Goal: Answer question/provide support

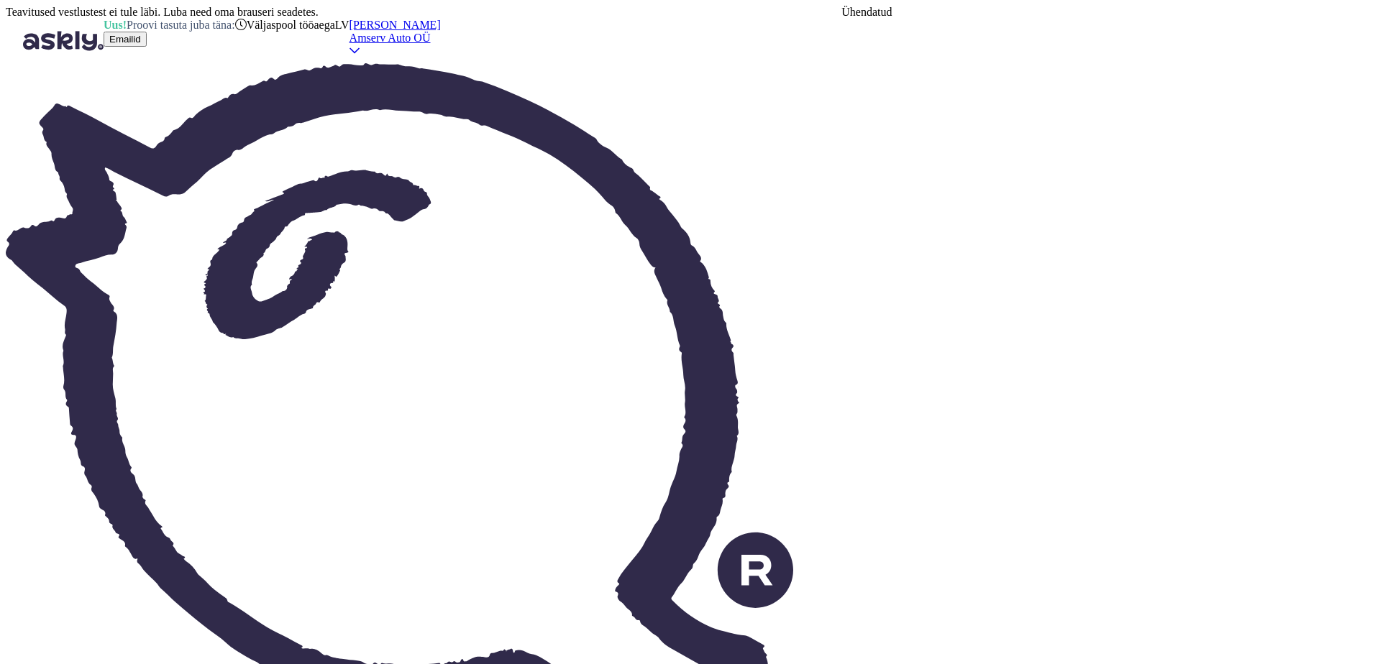
scroll to position [167, 0]
click at [335, 32] on div "Väljaspool tööaega" at bounding box center [285, 25] width 100 height 13
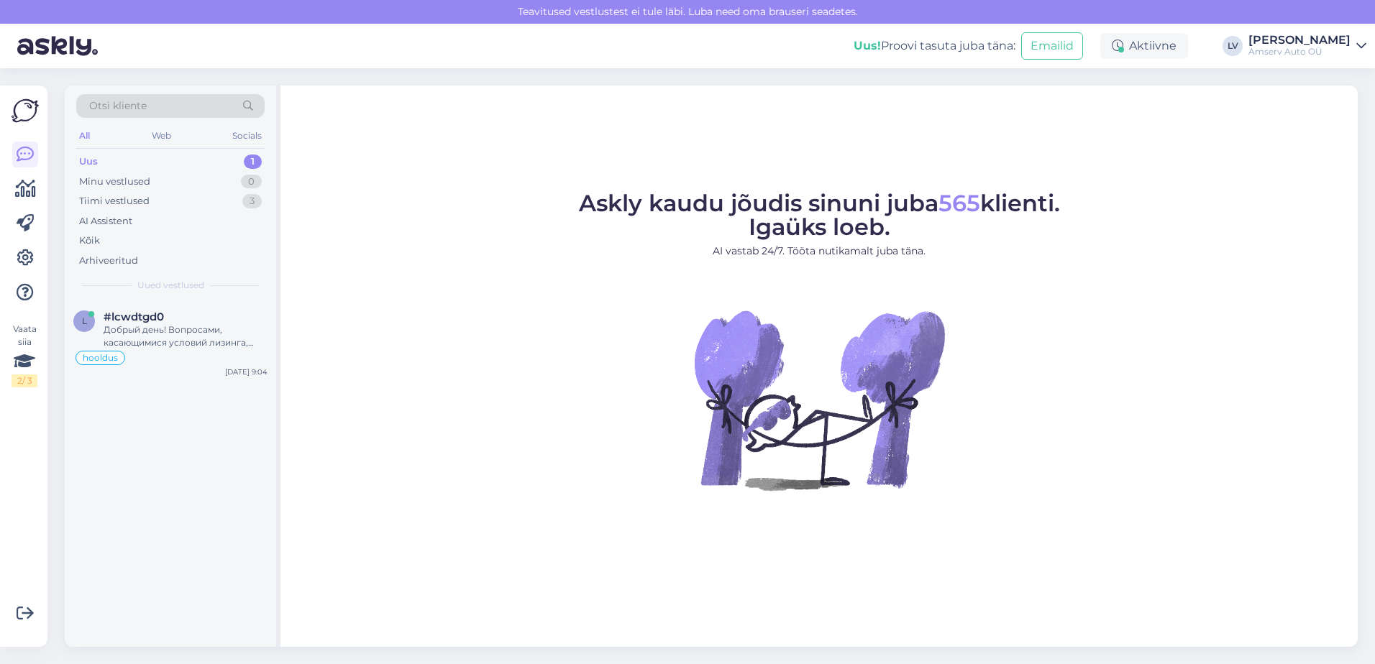
click at [139, 162] on div "Uus 1" at bounding box center [170, 162] width 188 height 20
click at [174, 333] on div "Добрый день! Вопросами, касающимися условий лизинга, включая обязательства по о…" at bounding box center [186, 337] width 164 height 26
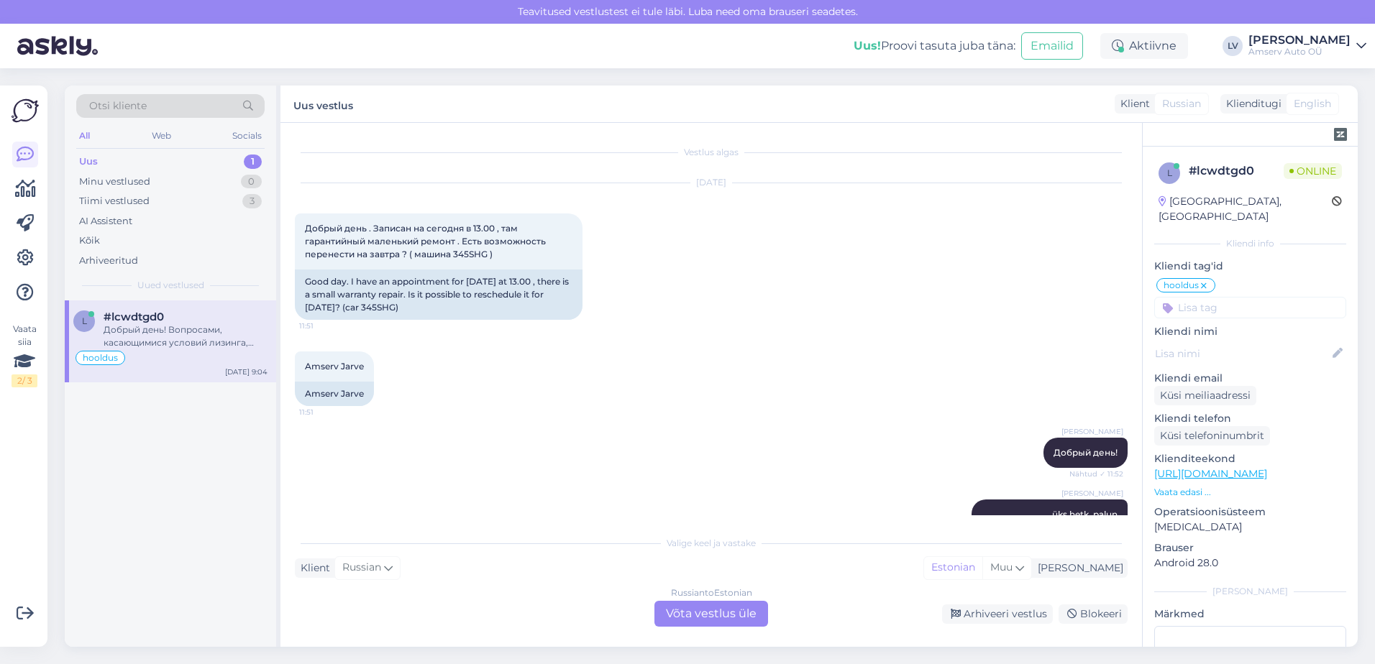
scroll to position [3050, 0]
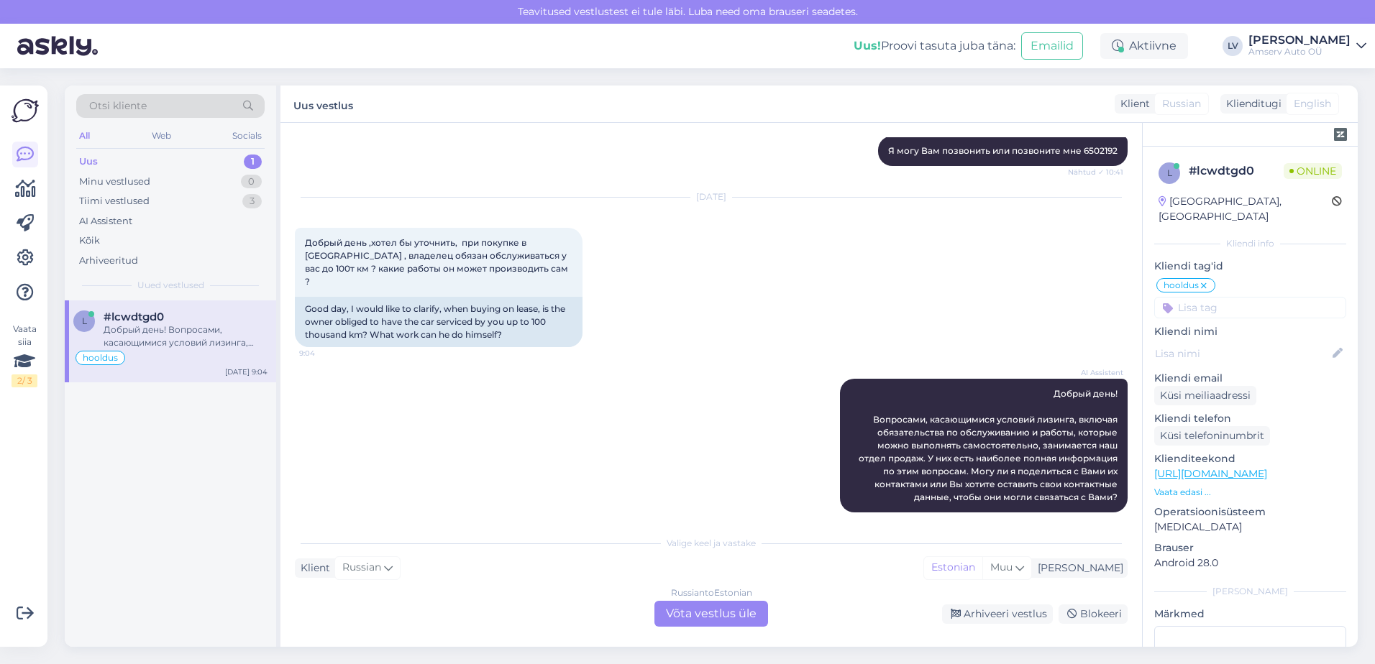
click at [741, 613] on div "Russian to Estonian Võta vestlus üle" at bounding box center [711, 614] width 114 height 26
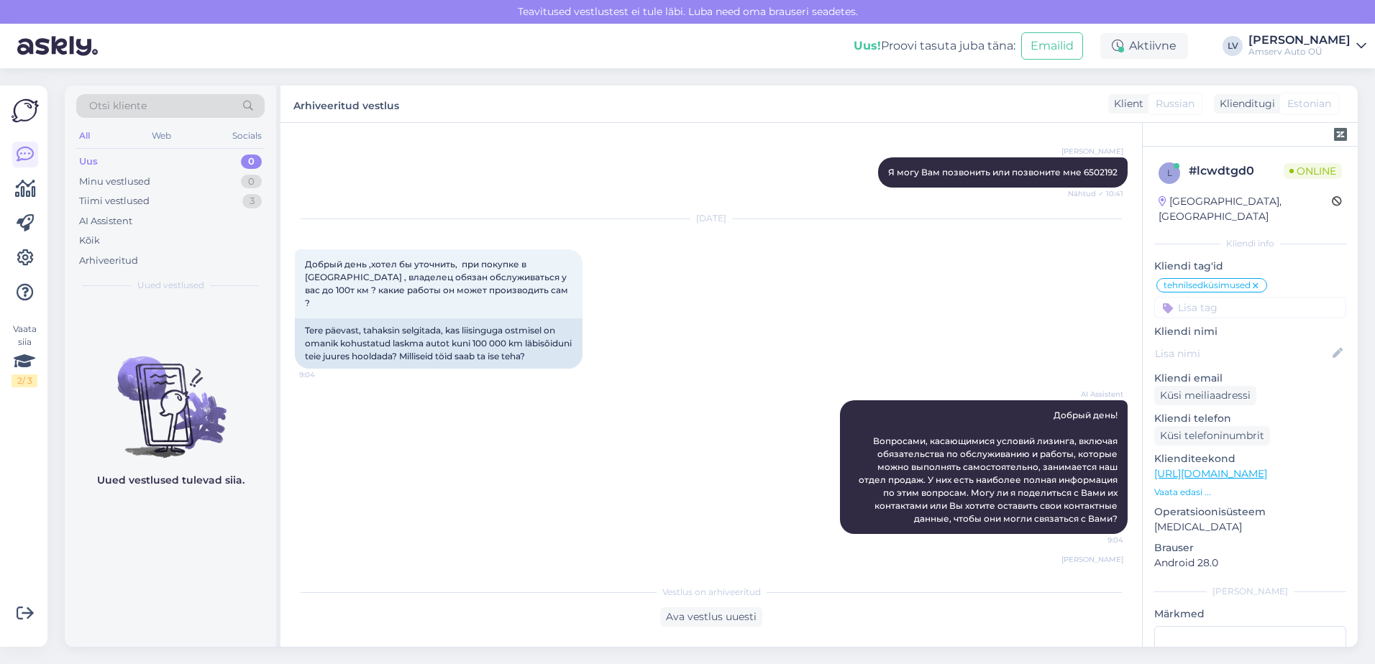
scroll to position [3211, 0]
